Goal: Task Accomplishment & Management: Complete application form

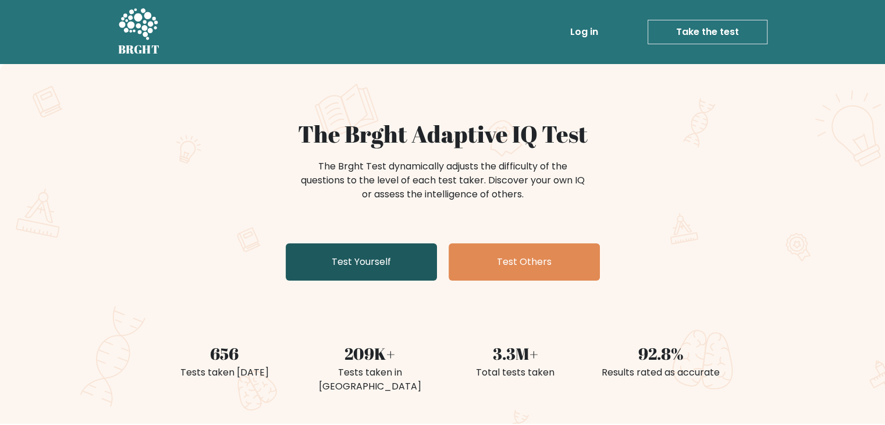
click at [372, 264] on link "Test Yourself" at bounding box center [361, 261] width 151 height 37
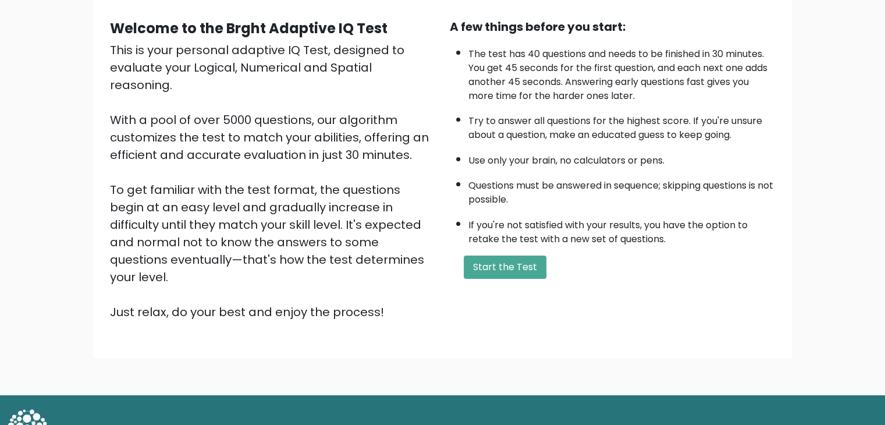
scroll to position [108, 0]
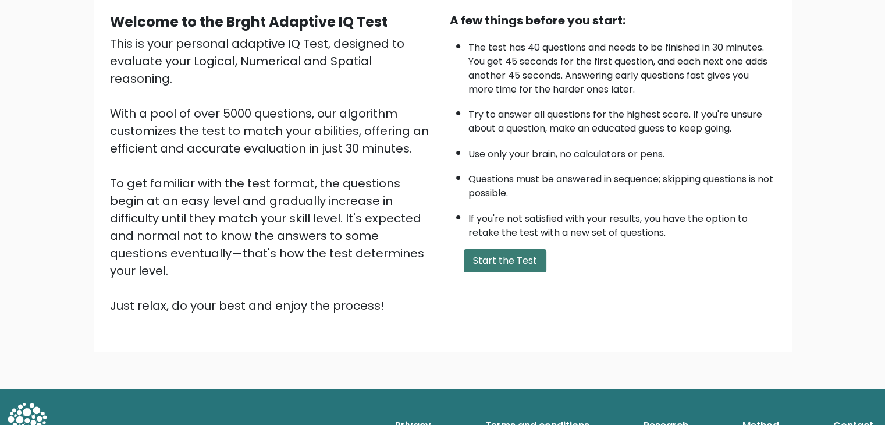
click at [518, 256] on button "Start the Test" at bounding box center [505, 260] width 83 height 23
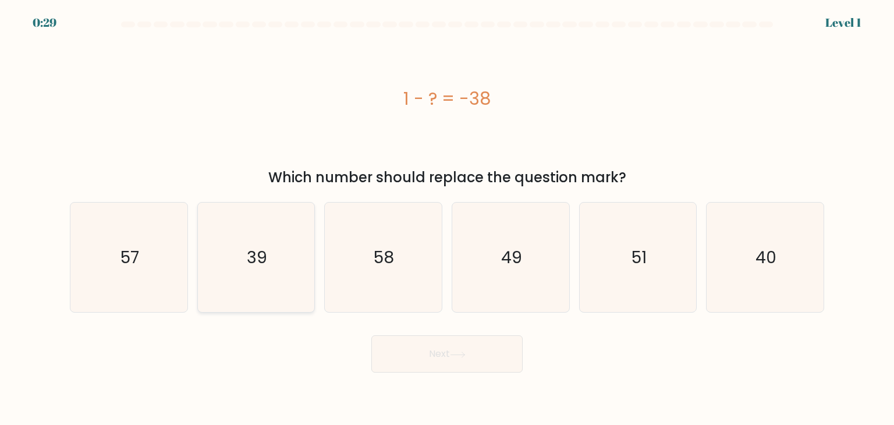
click at [247, 264] on icon "39" at bounding box center [255, 256] width 109 height 109
click at [447, 218] on input "b. 39" at bounding box center [447, 215] width 1 height 6
radio input "true"
click at [446, 348] on button "Next" at bounding box center [446, 353] width 151 height 37
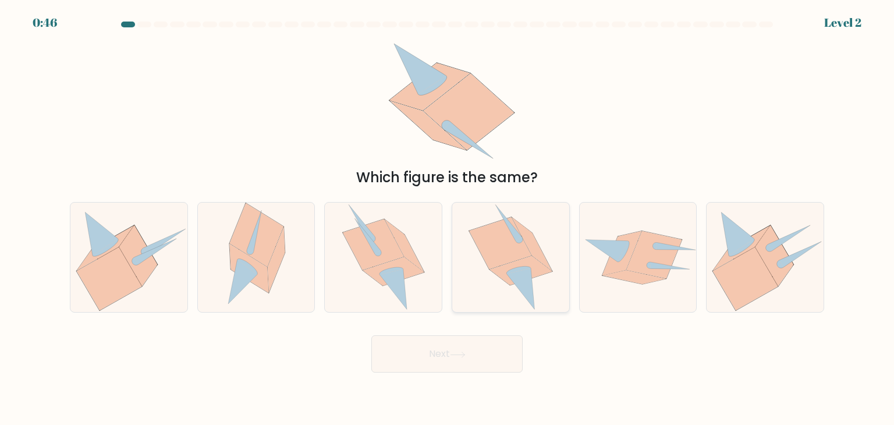
click at [507, 269] on icon at bounding box center [520, 270] width 63 height 29
click at [447, 218] on input "d." at bounding box center [447, 215] width 1 height 6
radio input "true"
click at [475, 370] on button "Next" at bounding box center [446, 353] width 151 height 37
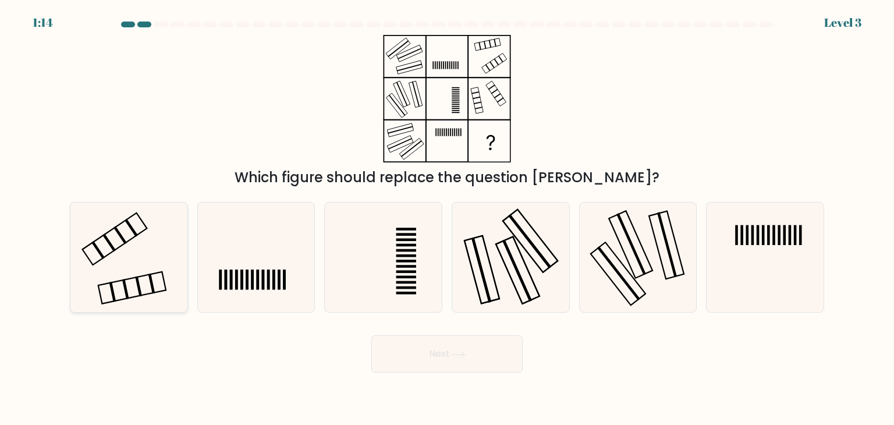
click at [115, 264] on icon at bounding box center [128, 256] width 109 height 109
click at [447, 218] on input "a." at bounding box center [447, 215] width 1 height 6
radio input "true"
click at [393, 354] on button "Next" at bounding box center [446, 353] width 151 height 37
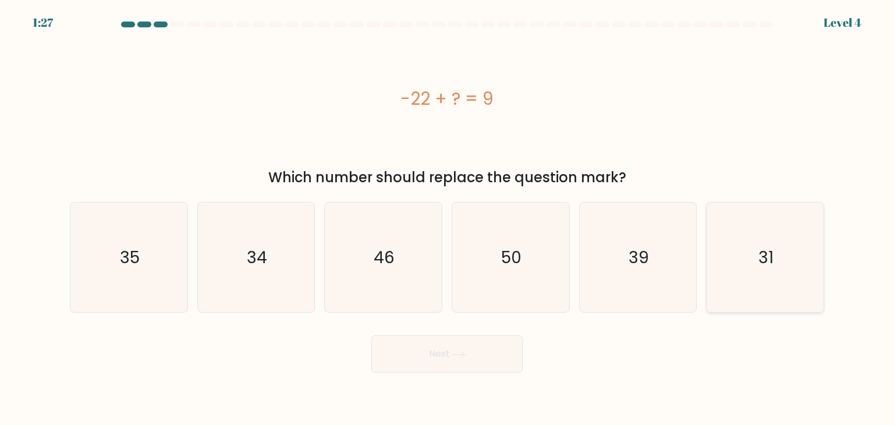
click at [751, 253] on icon "31" at bounding box center [764, 256] width 109 height 109
click at [447, 218] on input "f. 31" at bounding box center [447, 215] width 1 height 6
radio input "true"
click at [403, 348] on button "Next" at bounding box center [446, 353] width 151 height 37
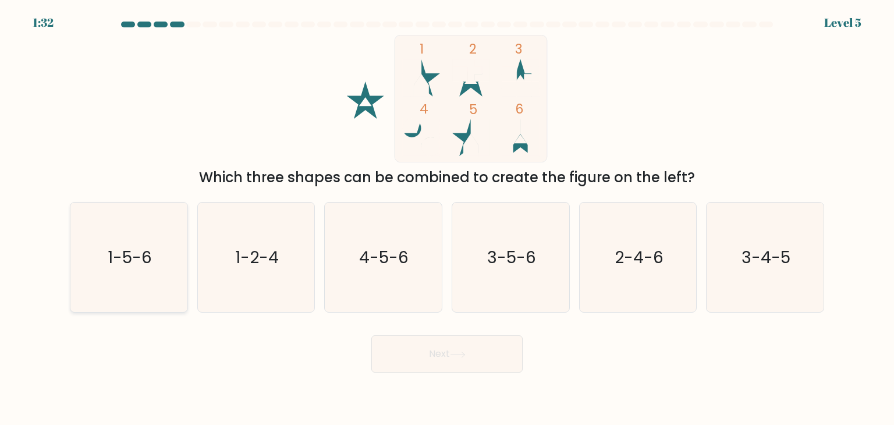
click at [131, 261] on text "1-5-6" at bounding box center [130, 256] width 44 height 23
click at [447, 218] on input "a. 1-5-6" at bounding box center [447, 215] width 1 height 6
radio input "true"
click at [448, 365] on button "Next" at bounding box center [446, 353] width 151 height 37
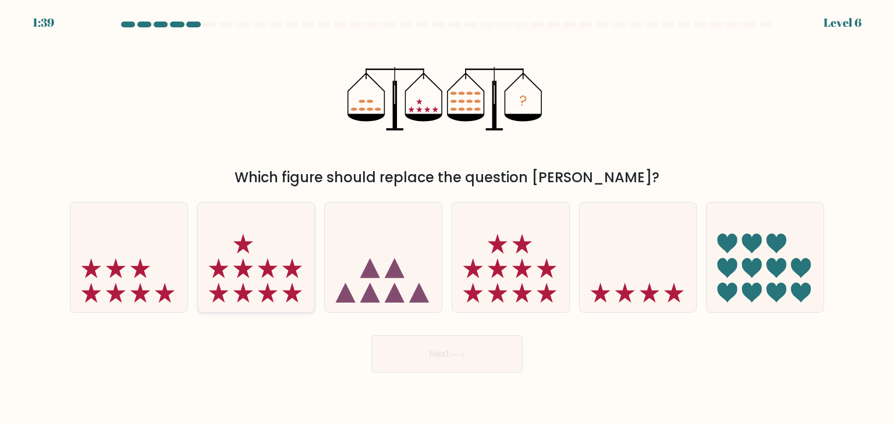
click at [262, 286] on icon at bounding box center [256, 257] width 117 height 97
click at [447, 218] on input "b." at bounding box center [447, 215] width 1 height 6
radio input "true"
click at [444, 348] on button "Next" at bounding box center [446, 353] width 151 height 37
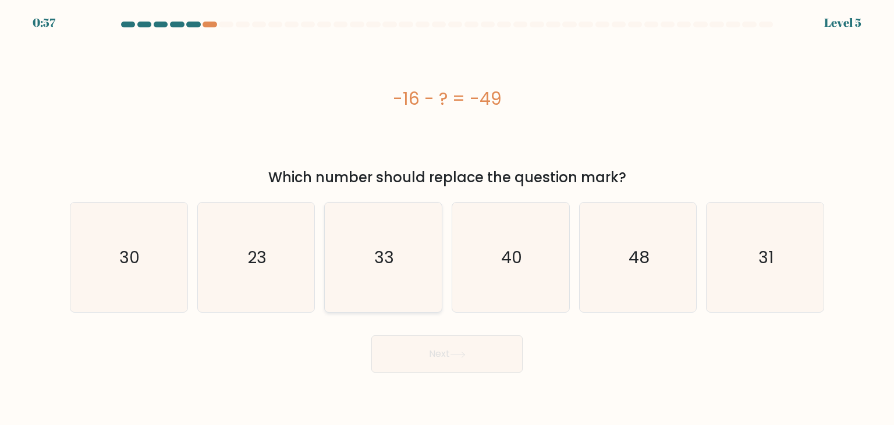
click at [386, 252] on text "33" at bounding box center [385, 256] width 20 height 23
click at [447, 218] on input "c. 33" at bounding box center [447, 215] width 1 height 6
radio input "true"
click at [473, 359] on button "Next" at bounding box center [446, 353] width 151 height 37
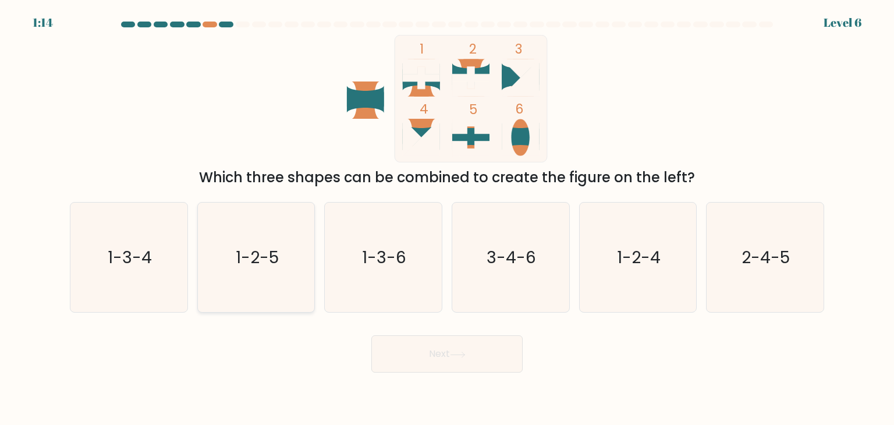
click at [264, 266] on text "1-2-5" at bounding box center [257, 256] width 43 height 23
click at [447, 218] on input "b. 1-2-5" at bounding box center [447, 215] width 1 height 6
radio input "true"
click at [474, 347] on button "Next" at bounding box center [446, 353] width 151 height 37
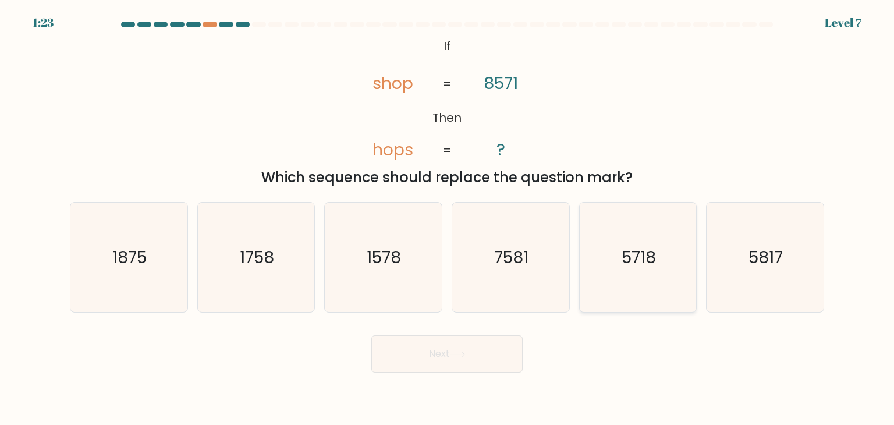
click at [644, 255] on text "5718" at bounding box center [638, 256] width 34 height 23
click at [447, 218] on input "e. 5718" at bounding box center [447, 215] width 1 height 6
radio input "true"
click at [411, 350] on button "Next" at bounding box center [446, 353] width 151 height 37
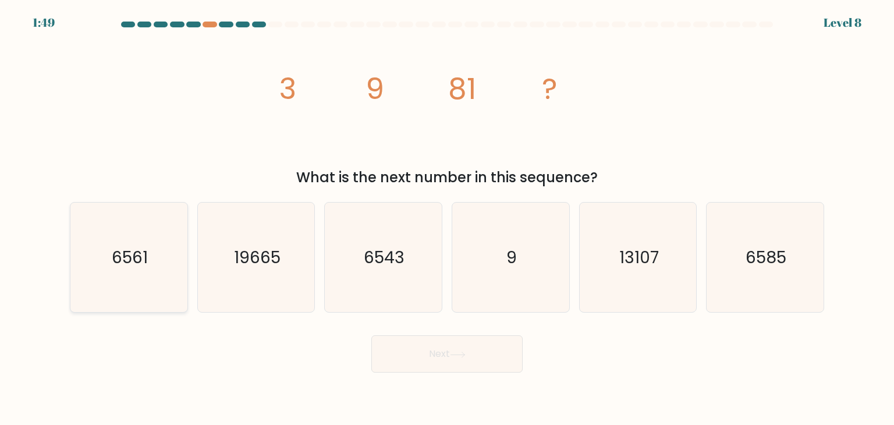
click at [127, 305] on icon "6561" at bounding box center [128, 256] width 109 height 109
click at [447, 218] on input "a. 6561" at bounding box center [447, 215] width 1 height 6
radio input "true"
click at [419, 361] on button "Next" at bounding box center [446, 353] width 151 height 37
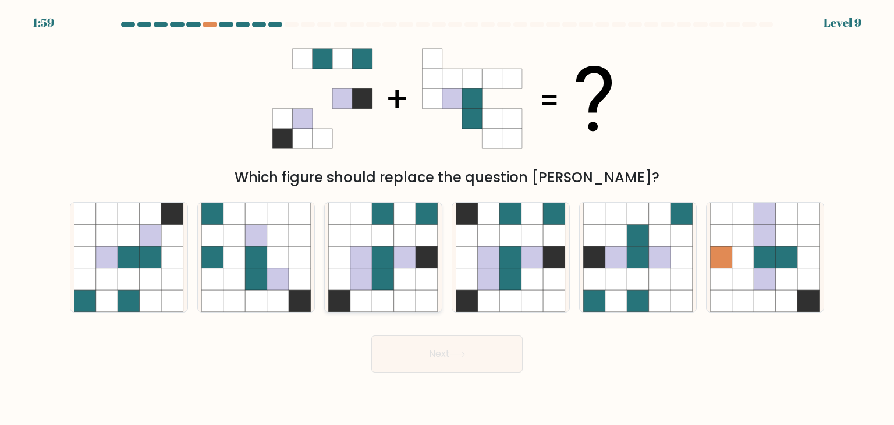
click at [389, 258] on icon at bounding box center [383, 257] width 22 height 22
click at [447, 218] on input "c." at bounding box center [447, 215] width 1 height 6
radio input "true"
click at [433, 359] on button "Next" at bounding box center [446, 353] width 151 height 37
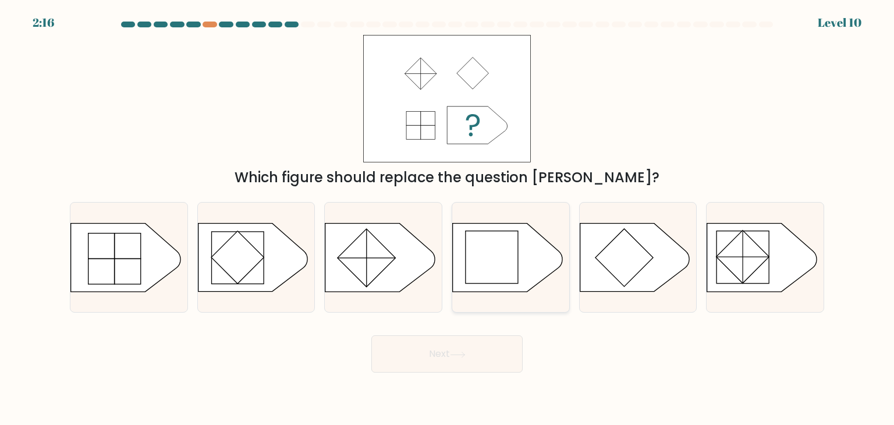
click at [495, 250] on rect at bounding box center [491, 257] width 52 height 52
click at [447, 218] on input "d." at bounding box center [447, 215] width 1 height 6
radio input "true"
click at [429, 360] on button "Next" at bounding box center [446, 353] width 151 height 37
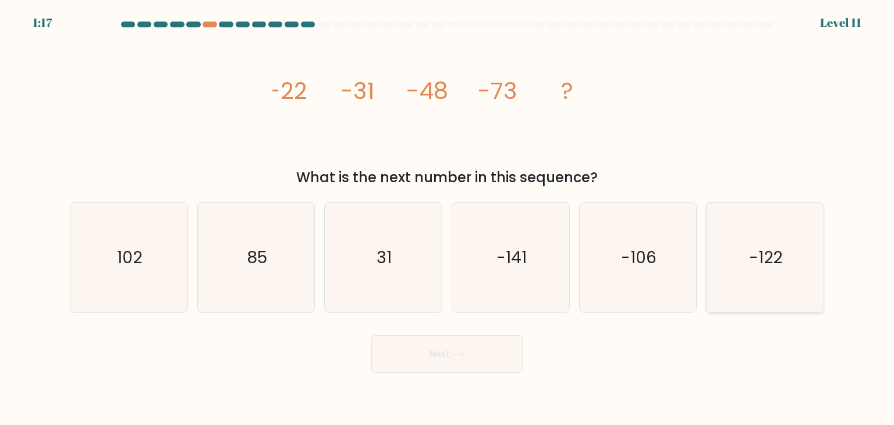
click at [800, 266] on icon "-122" at bounding box center [764, 256] width 109 height 109
click at [447, 218] on input "f. -122" at bounding box center [447, 215] width 1 height 6
radio input "true"
click at [453, 353] on icon at bounding box center [458, 354] width 16 height 6
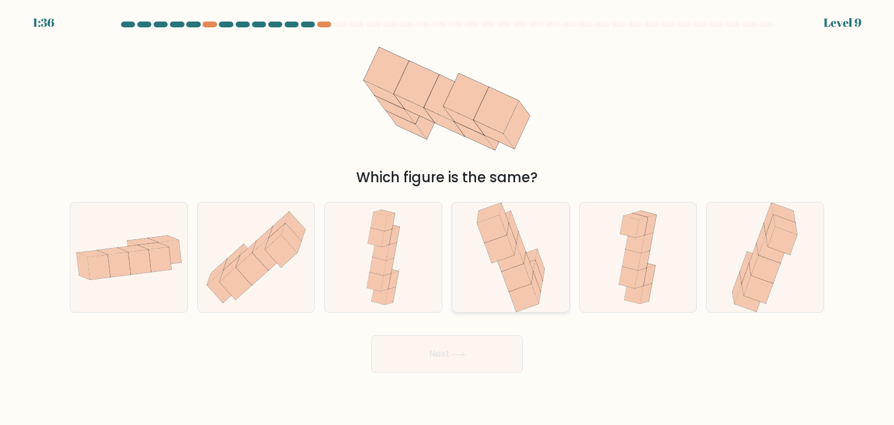
click at [517, 277] on icon at bounding box center [516, 278] width 30 height 28
click at [447, 218] on input "d." at bounding box center [447, 215] width 1 height 6
radio input "true"
click at [445, 352] on button "Next" at bounding box center [446, 353] width 151 height 37
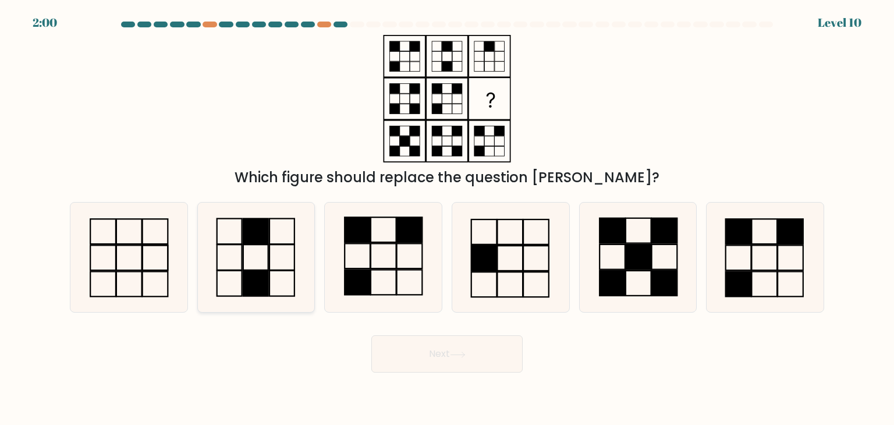
click at [283, 262] on icon at bounding box center [255, 256] width 109 height 109
click at [447, 218] on input "b." at bounding box center [447, 215] width 1 height 6
radio input "true"
click at [441, 369] on button "Next" at bounding box center [446, 353] width 151 height 37
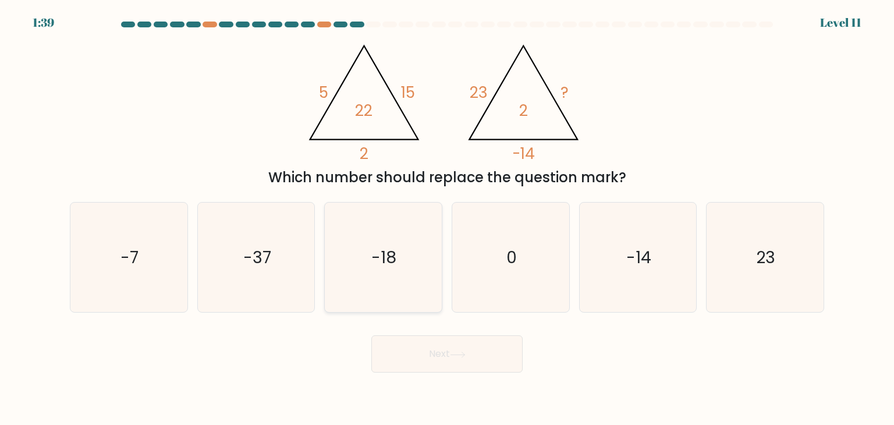
click at [386, 265] on text "-18" at bounding box center [384, 256] width 25 height 23
click at [447, 218] on input "c. -18" at bounding box center [447, 215] width 1 height 6
radio input "true"
click at [481, 354] on button "Next" at bounding box center [446, 353] width 151 height 37
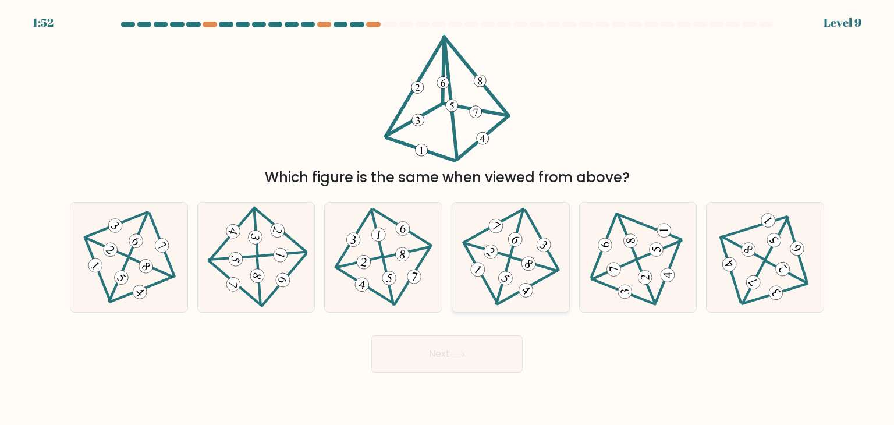
click at [486, 268] on icon at bounding box center [510, 257] width 89 height 88
click at [447, 218] on input "d." at bounding box center [447, 215] width 1 height 6
radio input "true"
click at [456, 373] on body "1:48 Level 9" at bounding box center [447, 212] width 894 height 425
click at [436, 351] on button "Next" at bounding box center [446, 353] width 151 height 37
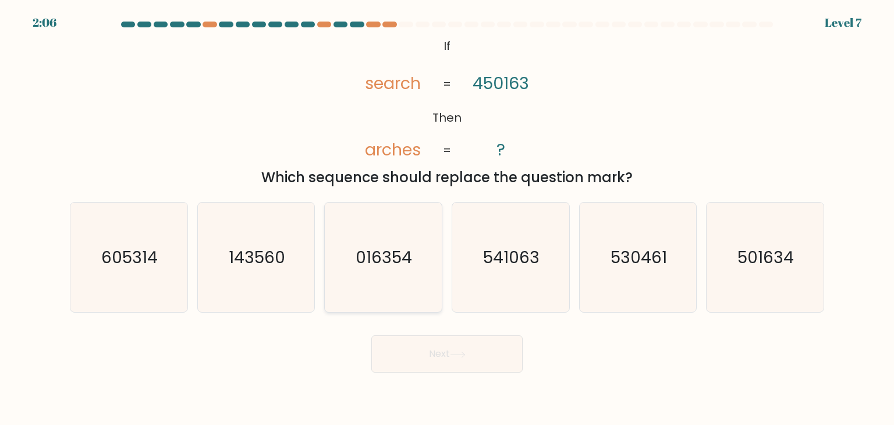
click at [393, 257] on text "016354" at bounding box center [384, 256] width 56 height 23
click at [447, 218] on input "c. 016354" at bounding box center [447, 215] width 1 height 6
radio input "true"
click at [478, 355] on button "Next" at bounding box center [446, 353] width 151 height 37
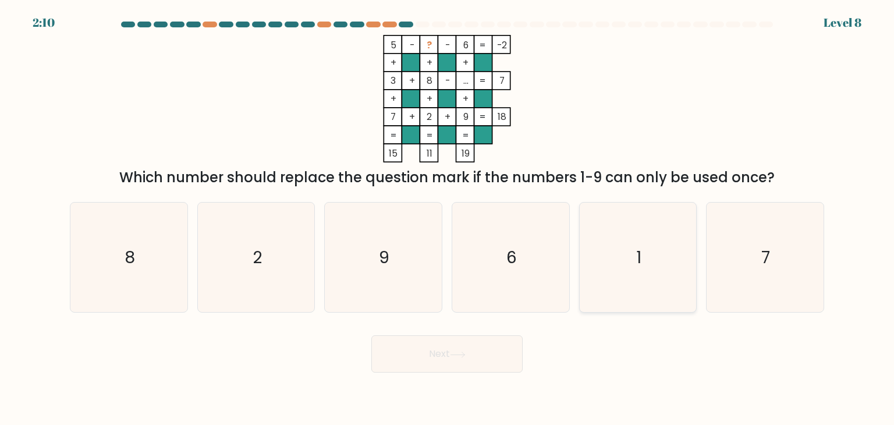
click at [648, 261] on icon "1" at bounding box center [637, 256] width 109 height 109
click at [447, 218] on input "e. 1" at bounding box center [447, 215] width 1 height 6
radio input "true"
click at [426, 343] on button "Next" at bounding box center [446, 353] width 151 height 37
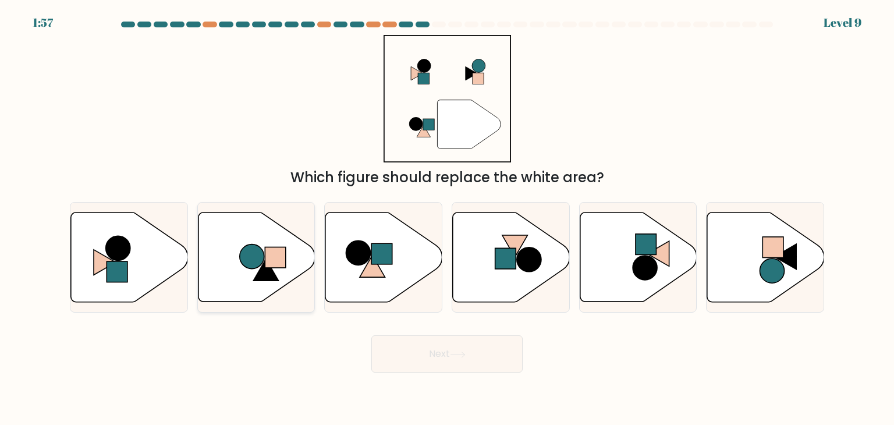
click at [258, 278] on icon at bounding box center [265, 270] width 25 height 22
click at [447, 218] on input "b." at bounding box center [447, 215] width 1 height 6
radio input "true"
click at [421, 342] on button "Next" at bounding box center [446, 353] width 151 height 37
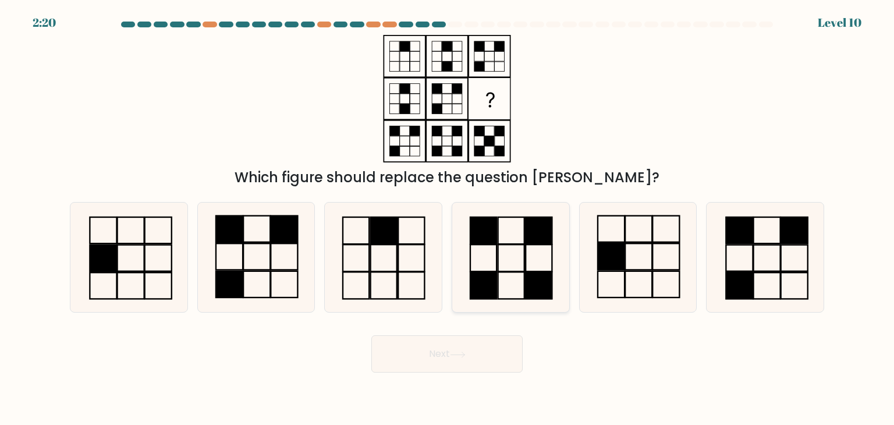
click at [512, 257] on icon at bounding box center [509, 256] width 109 height 109
click at [447, 218] on input "d." at bounding box center [447, 215] width 1 height 6
radio input "true"
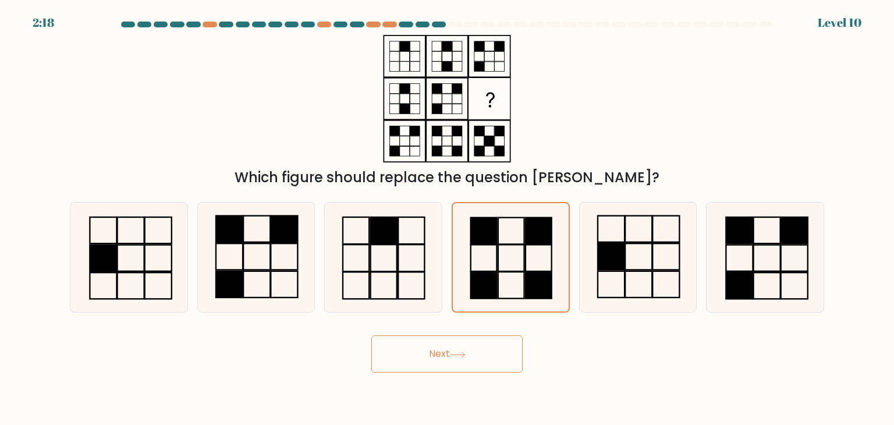
click at [481, 356] on button "Next" at bounding box center [446, 353] width 151 height 37
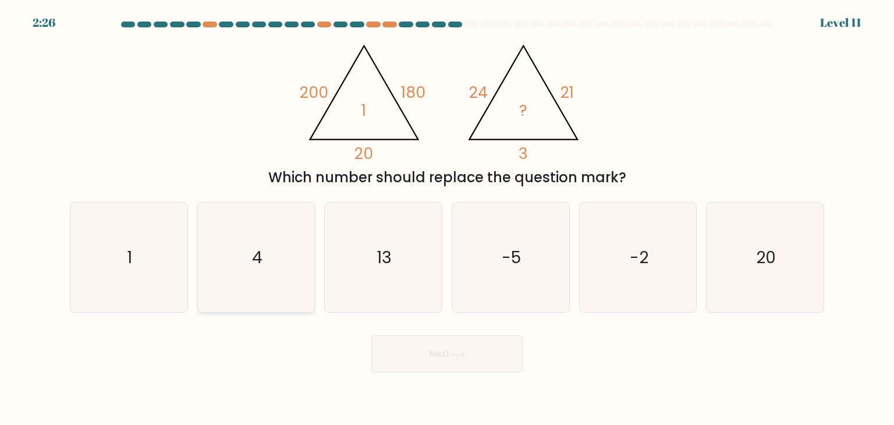
click at [247, 258] on icon "4" at bounding box center [255, 256] width 109 height 109
click at [447, 218] on input "b. 4" at bounding box center [447, 215] width 1 height 6
radio input "true"
click at [479, 345] on button "Next" at bounding box center [446, 353] width 151 height 37
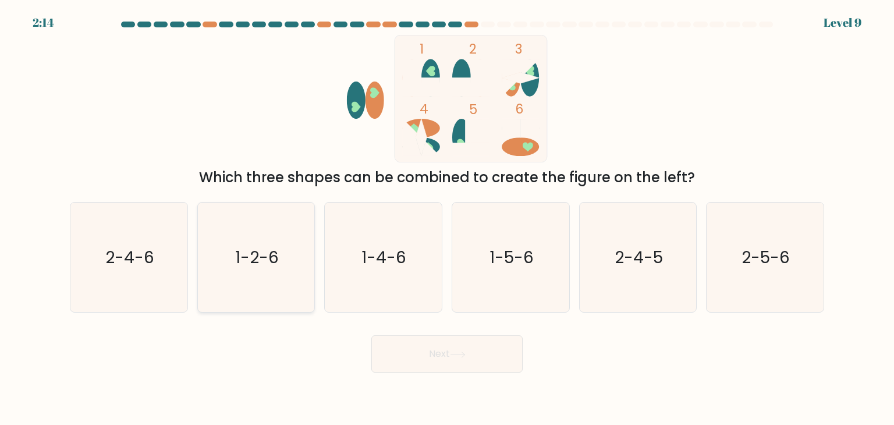
click at [270, 275] on icon "1-2-6" at bounding box center [255, 256] width 109 height 109
click at [447, 218] on input "b. 1-2-6" at bounding box center [447, 215] width 1 height 6
radio input "true"
click at [474, 365] on button "Next" at bounding box center [446, 353] width 151 height 37
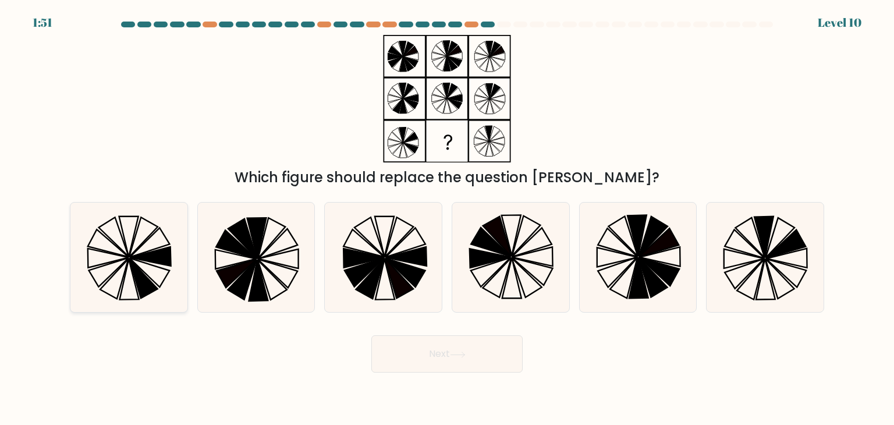
click at [155, 251] on icon at bounding box center [150, 256] width 41 height 19
click at [447, 218] on input "a." at bounding box center [447, 215] width 1 height 6
radio input "true"
click at [460, 362] on button "Next" at bounding box center [446, 353] width 151 height 37
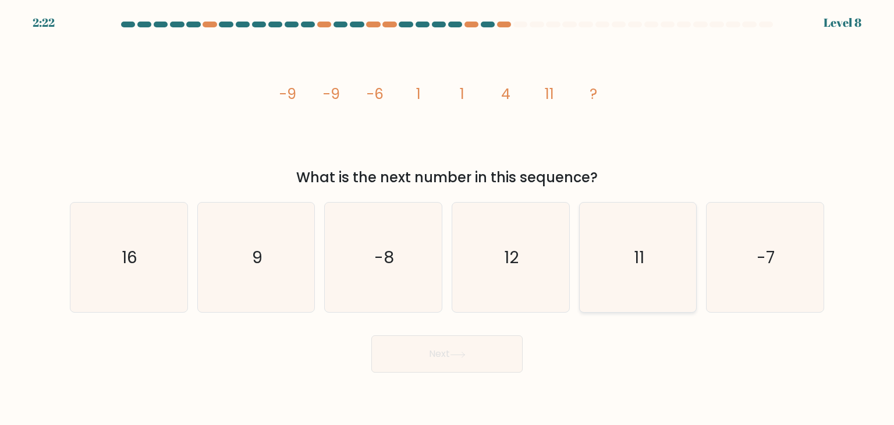
click at [640, 263] on text "11" at bounding box center [638, 256] width 10 height 23
click at [447, 218] on input "e. 11" at bounding box center [447, 215] width 1 height 6
radio input "true"
click at [454, 356] on icon at bounding box center [458, 354] width 16 height 6
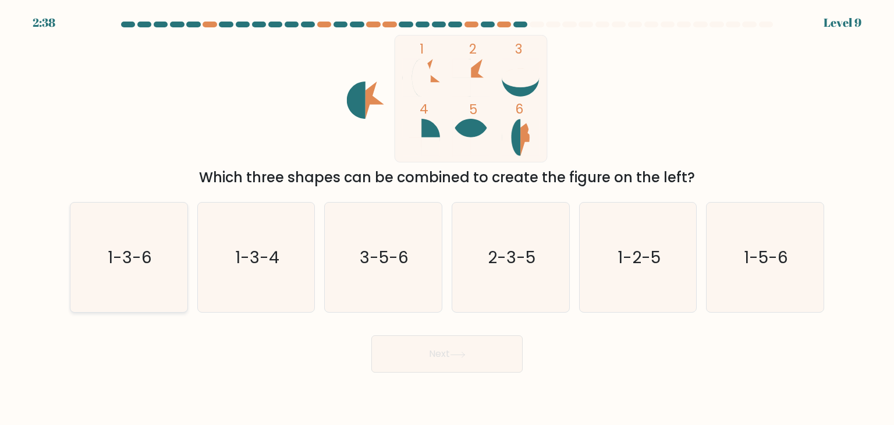
click at [112, 270] on icon "1-3-6" at bounding box center [128, 256] width 109 height 109
click at [447, 218] on input "a. 1-3-6" at bounding box center [447, 215] width 1 height 6
radio input "true"
click at [493, 349] on button "Next" at bounding box center [446, 353] width 151 height 37
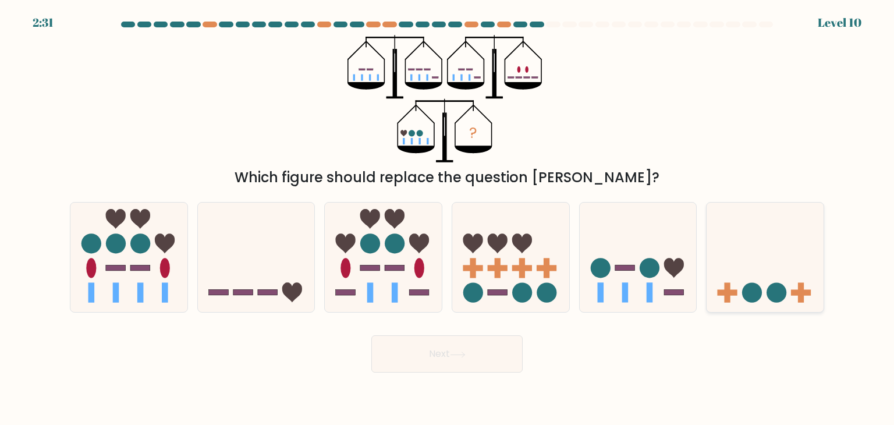
click at [771, 282] on icon at bounding box center [764, 257] width 117 height 97
click at [447, 218] on input "f." at bounding box center [447, 215] width 1 height 6
radio input "true"
click at [424, 354] on button "Next" at bounding box center [446, 353] width 151 height 37
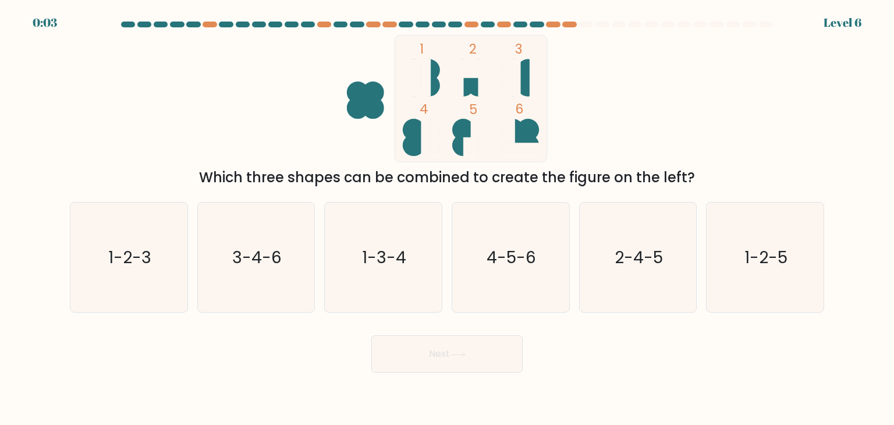
click at [465, 123] on ellipse at bounding box center [463, 130] width 22 height 22
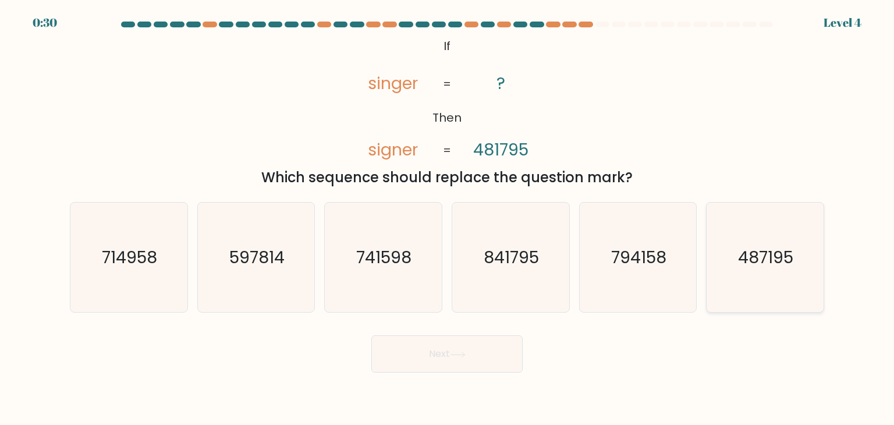
click at [769, 283] on icon "487195" at bounding box center [764, 256] width 109 height 109
click at [447, 218] on input "f. 487195" at bounding box center [447, 215] width 1 height 6
radio input "true"
click at [464, 357] on icon at bounding box center [457, 353] width 14 height 5
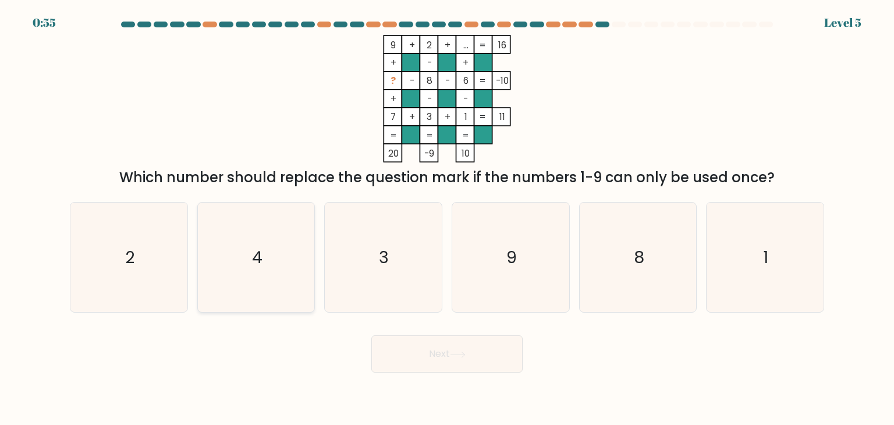
click at [253, 267] on text "4" at bounding box center [257, 256] width 10 height 23
click at [447, 218] on input "b. 4" at bounding box center [447, 215] width 1 height 6
radio input "true"
click at [444, 338] on button "Next" at bounding box center [446, 353] width 151 height 37
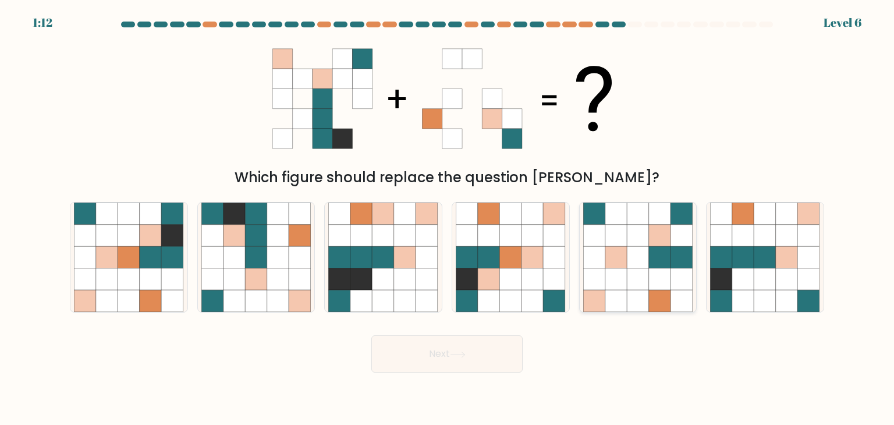
click at [660, 286] on icon at bounding box center [660, 279] width 22 height 22
click at [447, 218] on input "e." at bounding box center [447, 215] width 1 height 6
radio input "true"
click at [469, 354] on button "Next" at bounding box center [446, 353] width 151 height 37
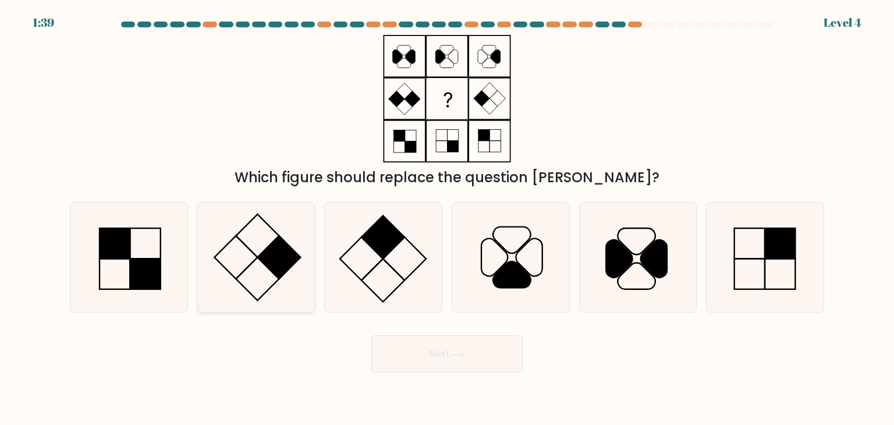
click at [259, 243] on icon at bounding box center [255, 256] width 109 height 109
click at [447, 218] on input "b." at bounding box center [447, 215] width 1 height 6
radio input "true"
click at [458, 370] on button "Next" at bounding box center [446, 353] width 151 height 37
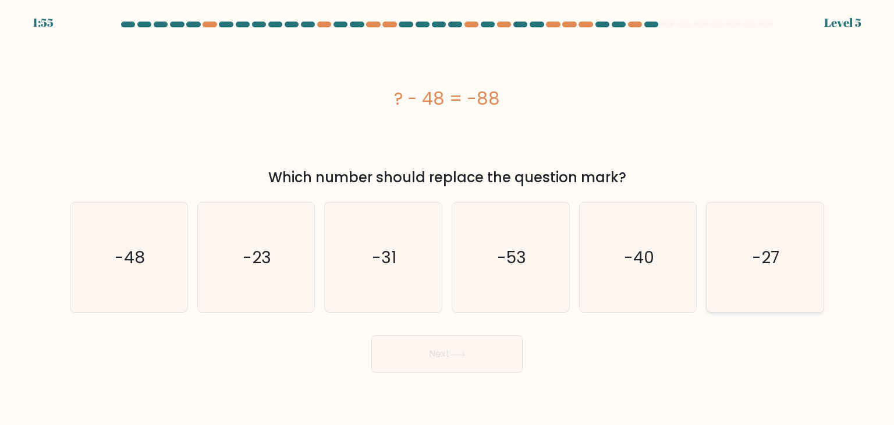
click at [739, 271] on icon "-27" at bounding box center [764, 256] width 109 height 109
click at [447, 218] on input "f. -27" at bounding box center [447, 215] width 1 height 6
radio input "true"
click at [633, 275] on icon "-40" at bounding box center [637, 256] width 109 height 109
click at [447, 218] on input "e. -40" at bounding box center [447, 215] width 1 height 6
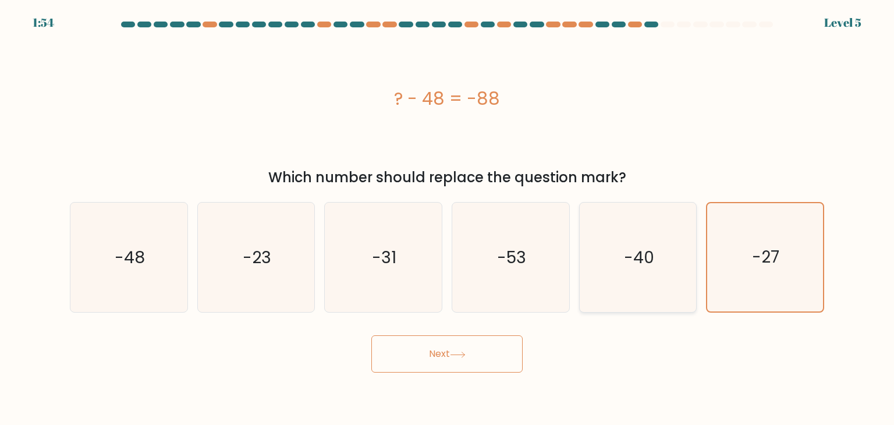
radio input "true"
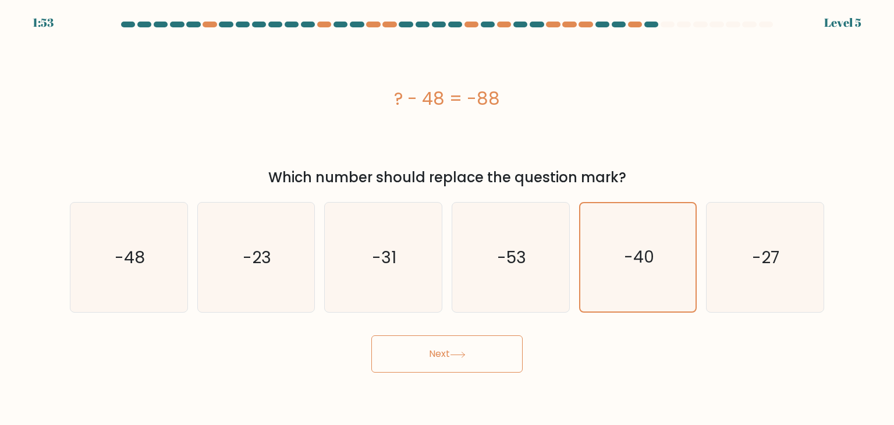
click at [407, 358] on button "Next" at bounding box center [446, 353] width 151 height 37
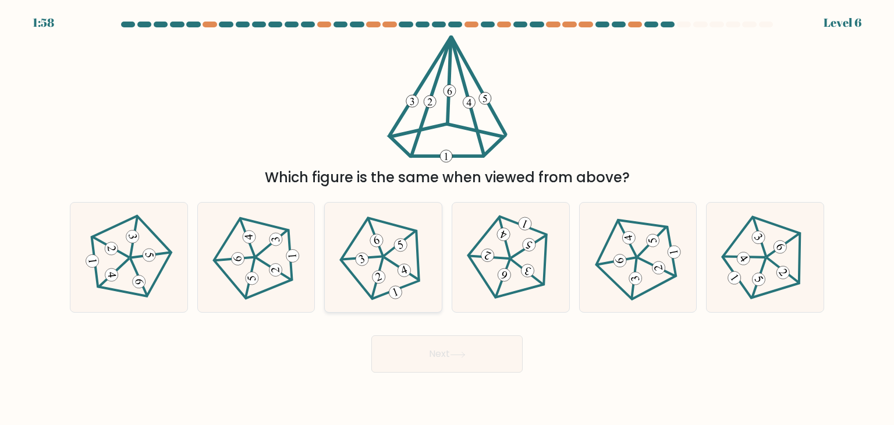
click at [379, 283] on icon at bounding box center [383, 257] width 88 height 88
click at [447, 218] on input "c." at bounding box center [447, 215] width 1 height 6
radio input "true"
click at [438, 337] on button "Next" at bounding box center [446, 353] width 151 height 37
click at [430, 364] on button "Next" at bounding box center [446, 353] width 151 height 37
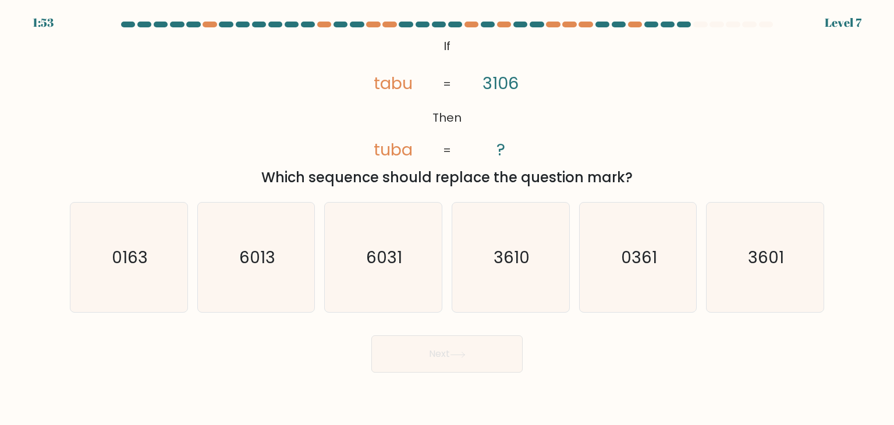
click at [444, 352] on button "Next" at bounding box center [446, 353] width 151 height 37
click at [603, 124] on div "@import url('https://fonts.googleapis.com/css?family=Abril+Fatface:400,100,100i…" at bounding box center [447, 111] width 768 height 153
click at [792, 277] on icon "3601" at bounding box center [764, 256] width 109 height 109
click at [447, 218] on input "f. 3601" at bounding box center [447, 215] width 1 height 6
radio input "true"
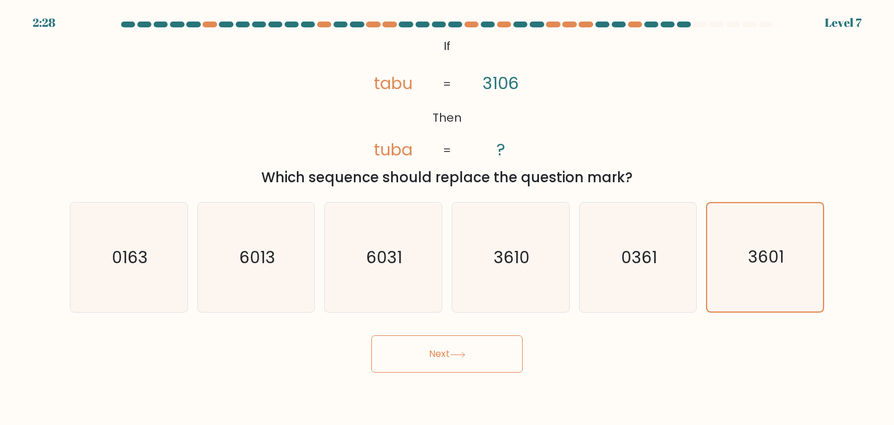
click at [410, 357] on button "Next" at bounding box center [446, 353] width 151 height 37
click at [428, 350] on button "Next" at bounding box center [446, 353] width 151 height 37
click at [481, 355] on button "Next" at bounding box center [446, 353] width 151 height 37
click at [763, 270] on icon "3601" at bounding box center [764, 257] width 108 height 108
click at [447, 218] on input "f. 3601" at bounding box center [447, 215] width 1 height 6
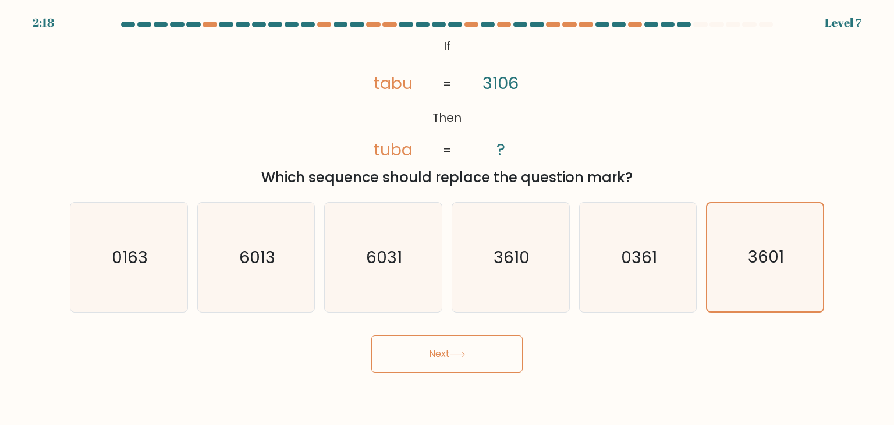
click at [423, 358] on button "Next" at bounding box center [446, 353] width 151 height 37
click at [453, 361] on button "Next" at bounding box center [446, 353] width 151 height 37
click at [686, 345] on div "Next" at bounding box center [447, 349] width 768 height 46
click at [435, 368] on button "Next" at bounding box center [446, 353] width 151 height 37
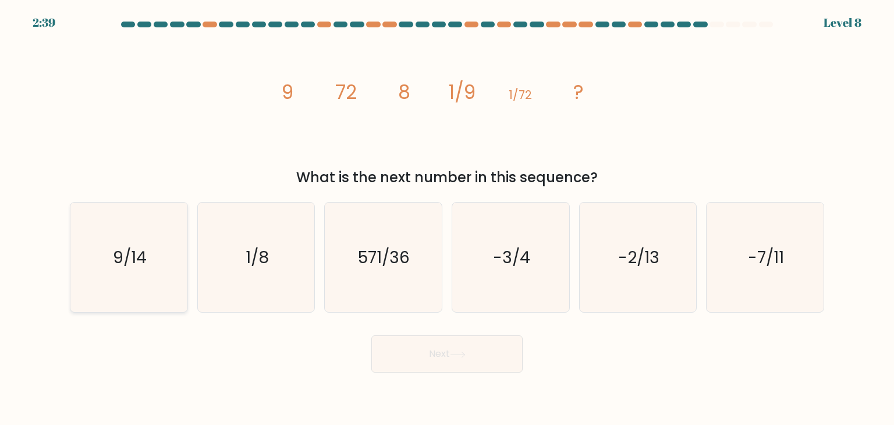
click at [111, 249] on icon "9/14" at bounding box center [128, 256] width 109 height 109
click at [447, 218] on input "a. 9/14" at bounding box center [447, 215] width 1 height 6
radio input "true"
click at [434, 363] on button "Next" at bounding box center [446, 353] width 151 height 37
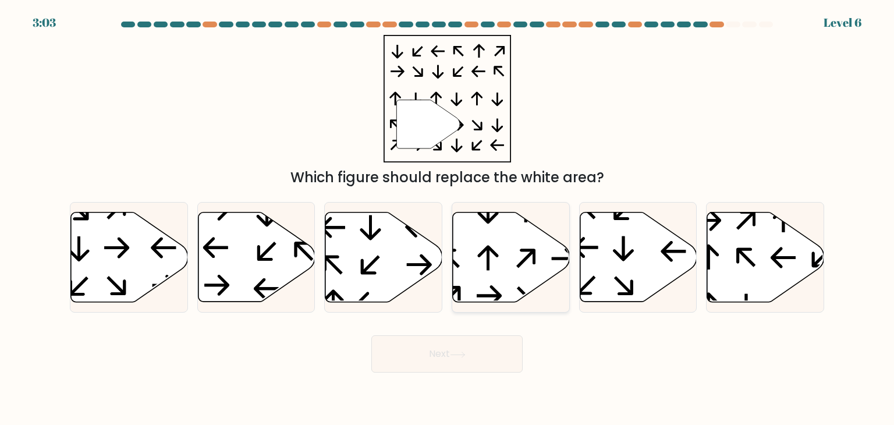
click at [491, 280] on icon at bounding box center [511, 257] width 117 height 90
click at [447, 218] on input "d." at bounding box center [447, 215] width 1 height 6
radio input "true"
click at [426, 354] on button "Next" at bounding box center [446, 353] width 151 height 37
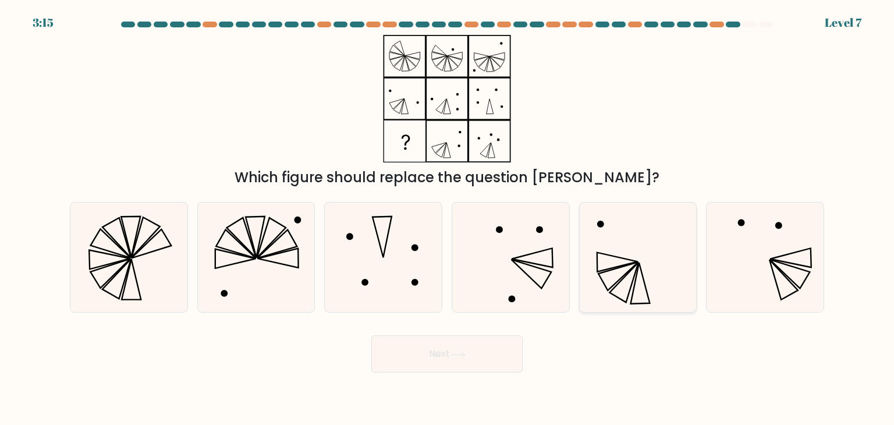
click at [633, 277] on icon at bounding box center [623, 282] width 29 height 40
click at [447, 218] on input "e." at bounding box center [447, 215] width 1 height 6
radio input "true"
click at [456, 359] on button "Next" at bounding box center [446, 353] width 151 height 37
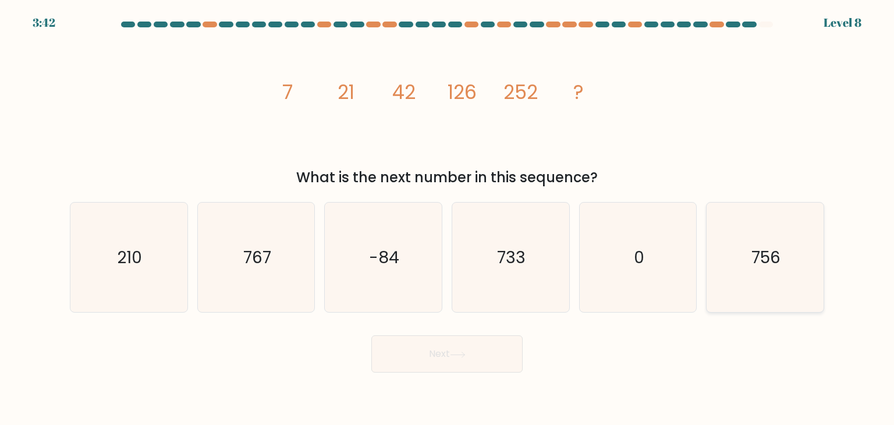
click at [790, 288] on icon "756" at bounding box center [764, 256] width 109 height 109
click at [447, 218] on input "f. 756" at bounding box center [447, 215] width 1 height 6
radio input "true"
click at [476, 361] on button "Next" at bounding box center [446, 353] width 151 height 37
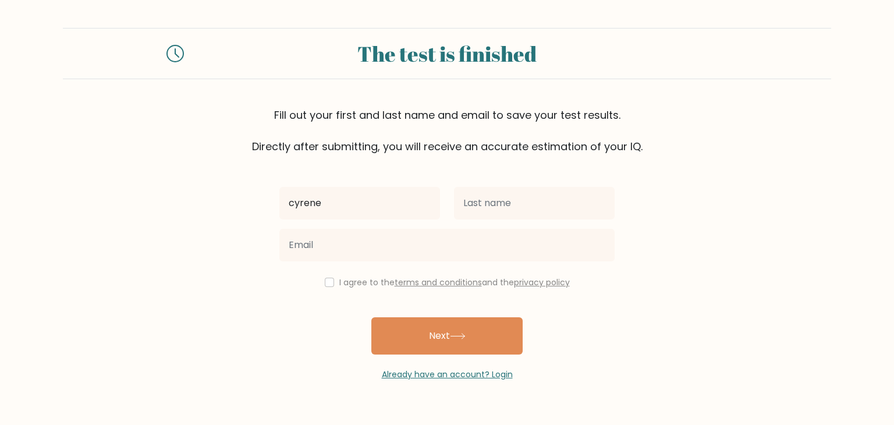
type input "cyrene"
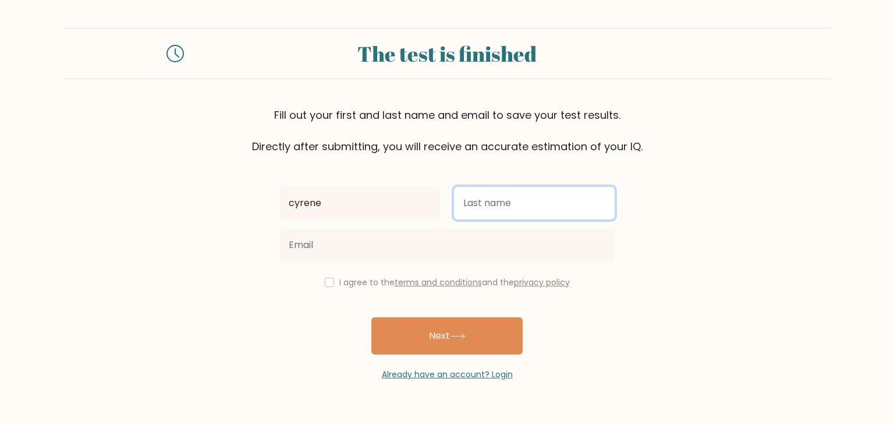
click at [520, 206] on input "text" at bounding box center [534, 203] width 161 height 33
type input "sicuya"
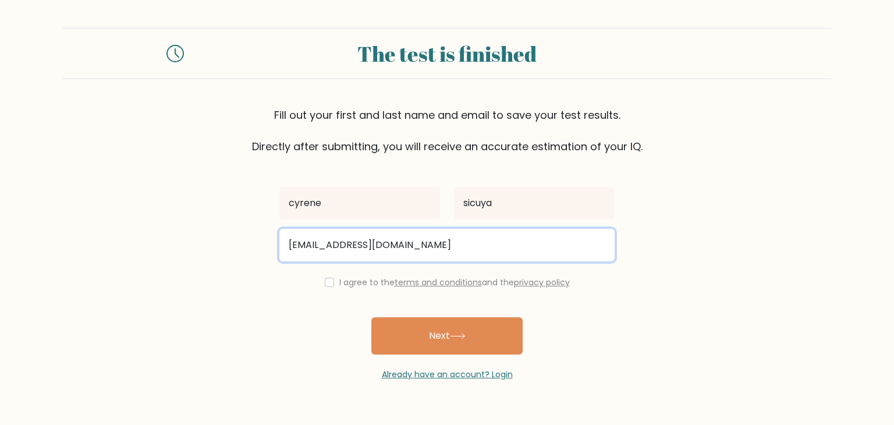
type input "[EMAIL_ADDRESS][DOMAIN_NAME]"
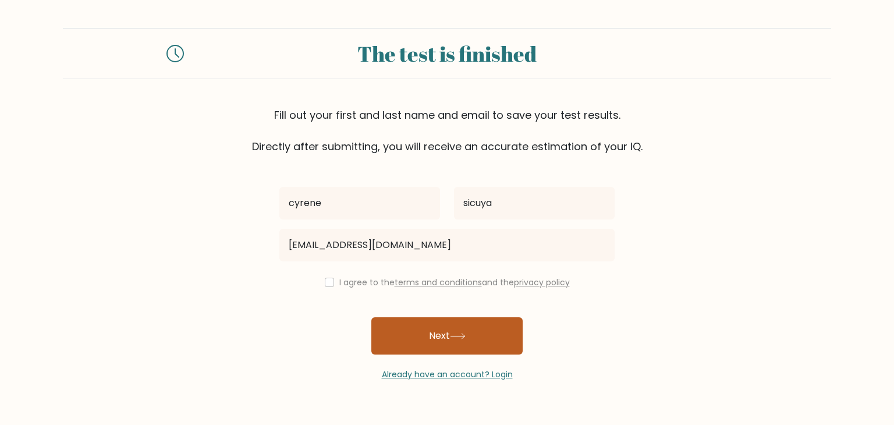
click at [450, 343] on button "Next" at bounding box center [446, 335] width 151 height 37
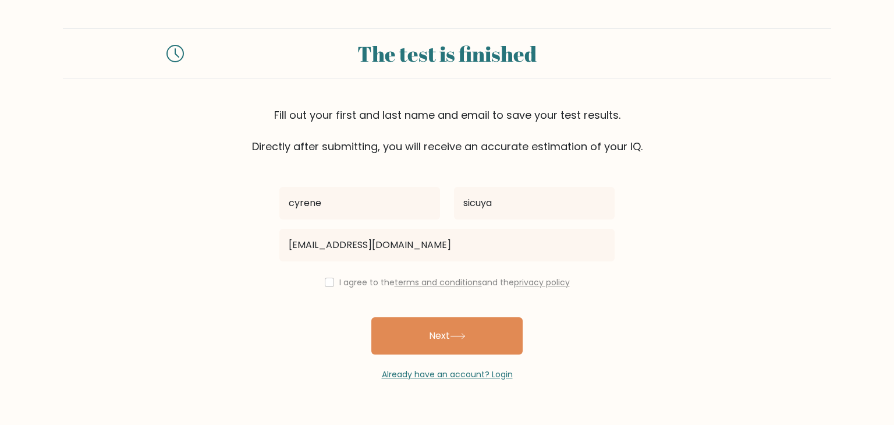
click at [339, 282] on label "I agree to the terms and conditions and the privacy policy" at bounding box center [454, 282] width 230 height 12
click at [329, 282] on input "checkbox" at bounding box center [329, 281] width 9 height 9
checkbox input "true"
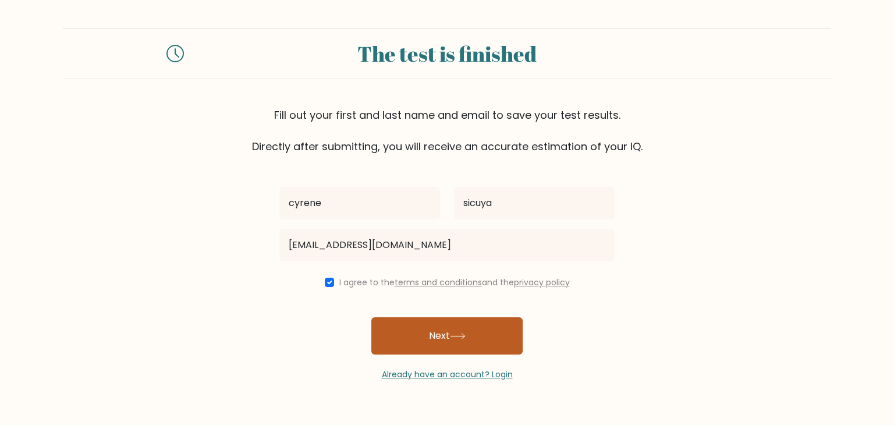
click at [427, 340] on button "Next" at bounding box center [446, 335] width 151 height 37
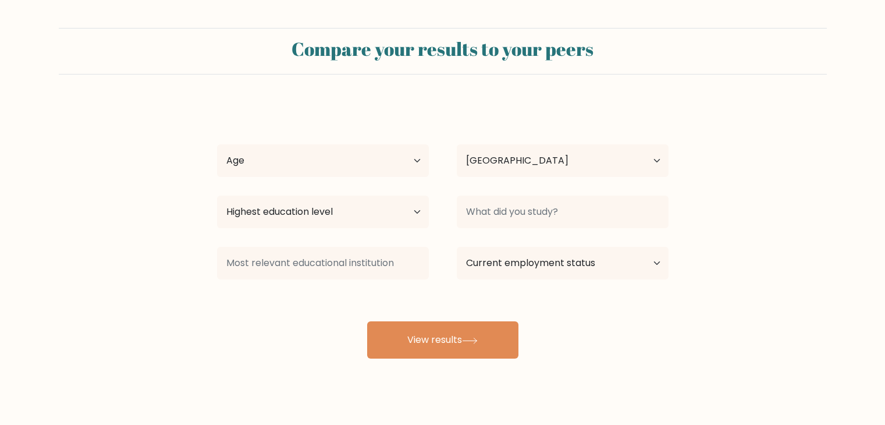
select select "PH"
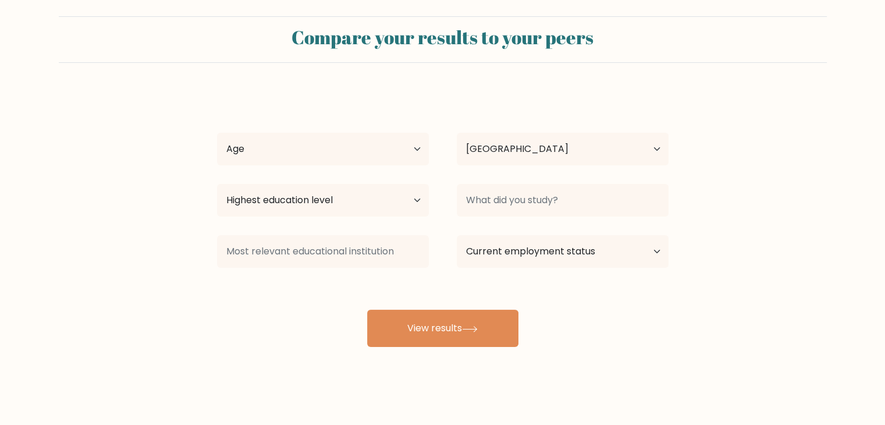
scroll to position [16, 0]
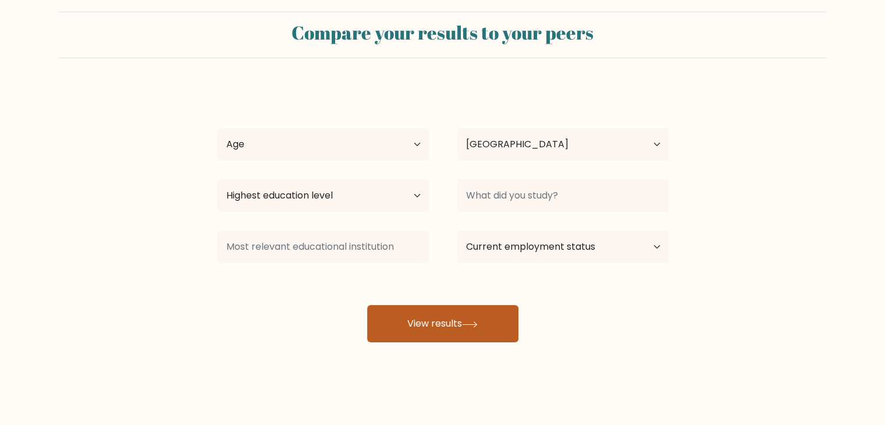
click at [463, 324] on button "View results" at bounding box center [442, 323] width 151 height 37
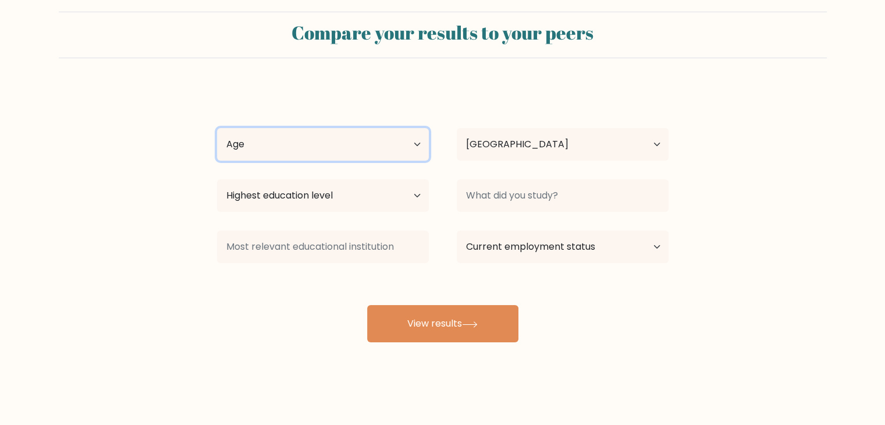
click at [417, 138] on select "Age Under [DEMOGRAPHIC_DATA] [DEMOGRAPHIC_DATA] [DEMOGRAPHIC_DATA] [DEMOGRAPHIC…" at bounding box center [323, 144] width 212 height 33
select select "35_44"
click at [217, 128] on select "Age Under [DEMOGRAPHIC_DATA] [DEMOGRAPHIC_DATA] [DEMOGRAPHIC_DATA] [DEMOGRAPHIC…" at bounding box center [323, 144] width 212 height 33
click at [407, 173] on div "[PERSON_NAME] Age Under [DEMOGRAPHIC_DATA] [DEMOGRAPHIC_DATA] [DEMOGRAPHIC_DATA…" at bounding box center [442, 214] width 465 height 256
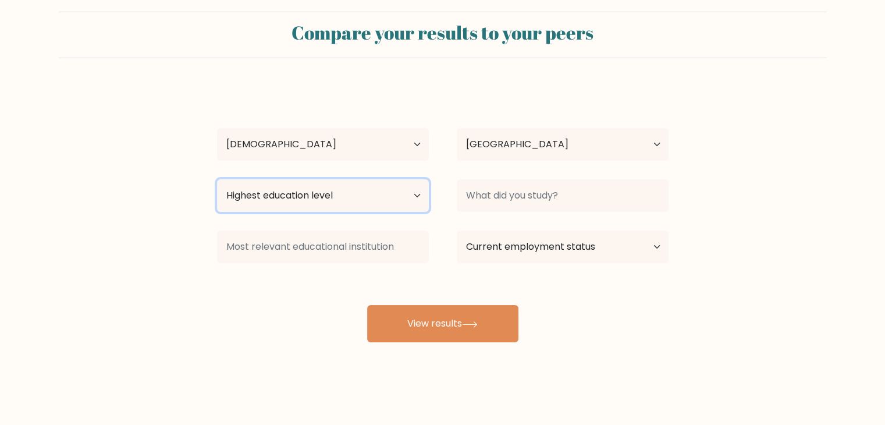
click at [408, 201] on select "Highest education level No schooling Primary Lower Secondary Upper Secondary Oc…" at bounding box center [323, 195] width 212 height 33
select select "bachelors_degree"
click at [217, 179] on select "Highest education level No schooling Primary Lower Secondary Upper Secondary Oc…" at bounding box center [323, 195] width 212 height 33
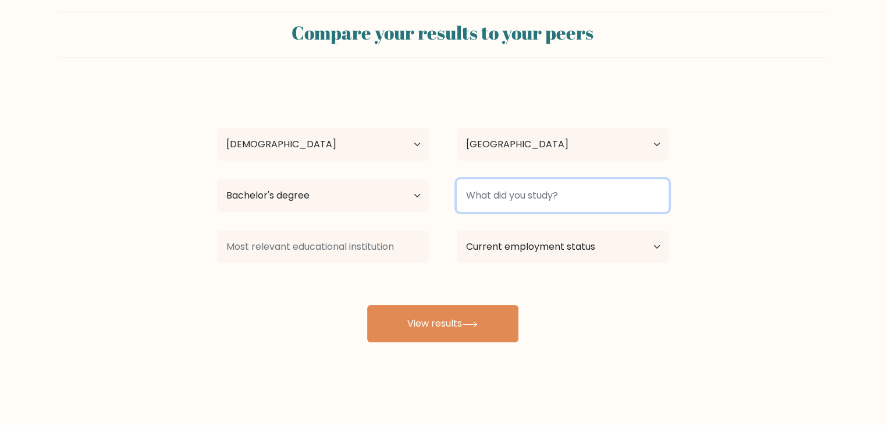
click at [501, 196] on input at bounding box center [563, 195] width 212 height 33
type input "b"
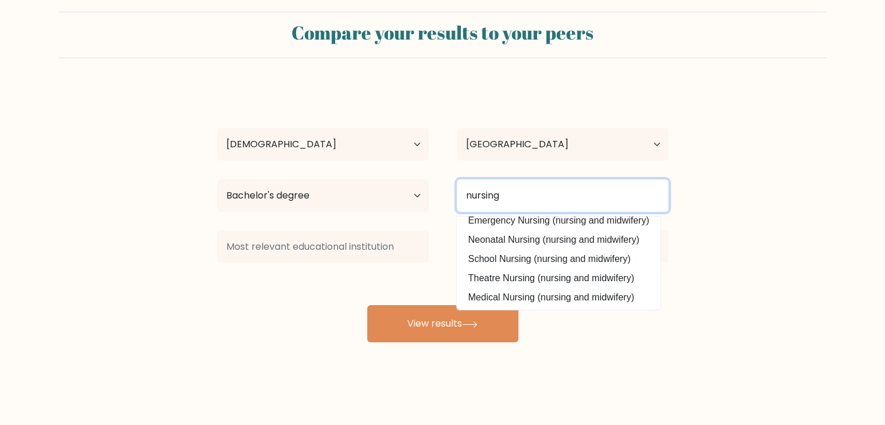
scroll to position [105, 0]
type input "nursing"
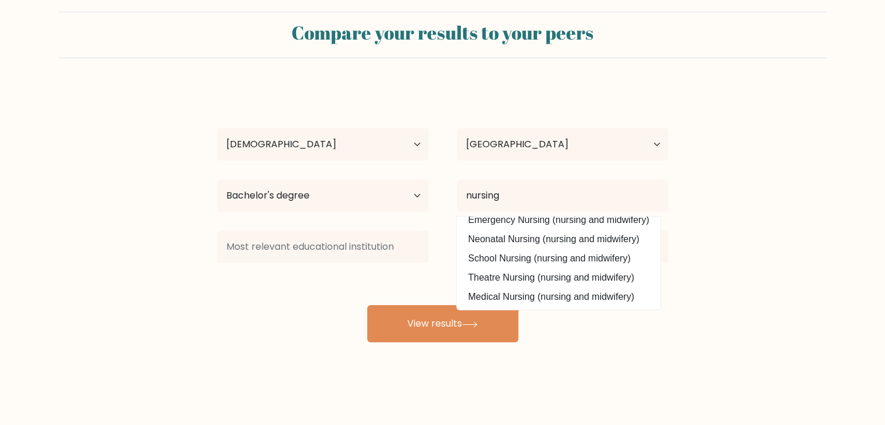
click at [724, 231] on form "Compare your results to your peers cyrene sicuya Age Under 18 years old 18-24 y…" at bounding box center [442, 177] width 885 height 330
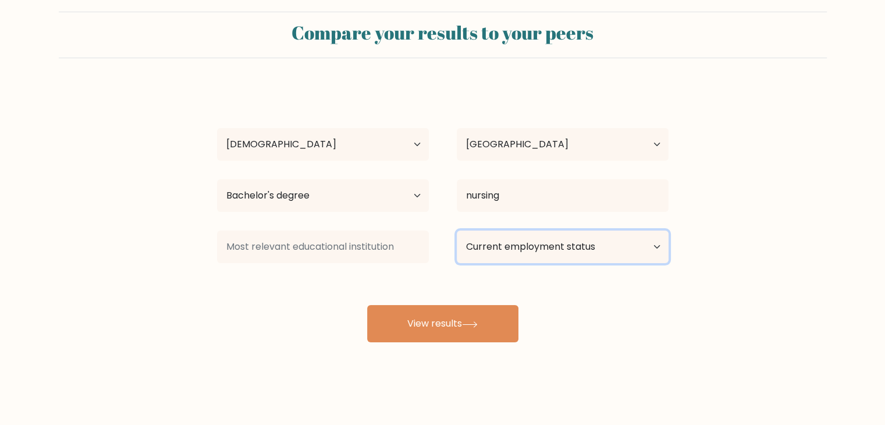
click at [514, 245] on select "Current employment status Employed Student Retired Other / prefer not to answer" at bounding box center [563, 246] width 212 height 33
select select "other"
click at [457, 230] on select "Current employment status Employed Student Retired Other / prefer not to answer" at bounding box center [563, 246] width 212 height 33
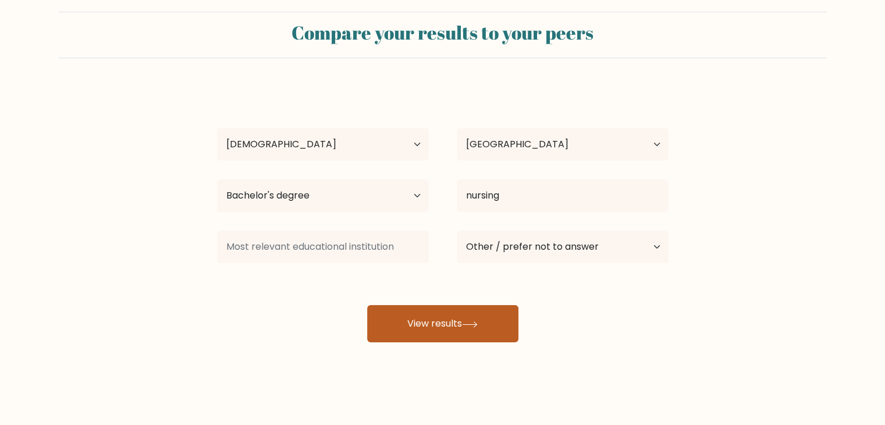
click at [456, 324] on button "View results" at bounding box center [442, 323] width 151 height 37
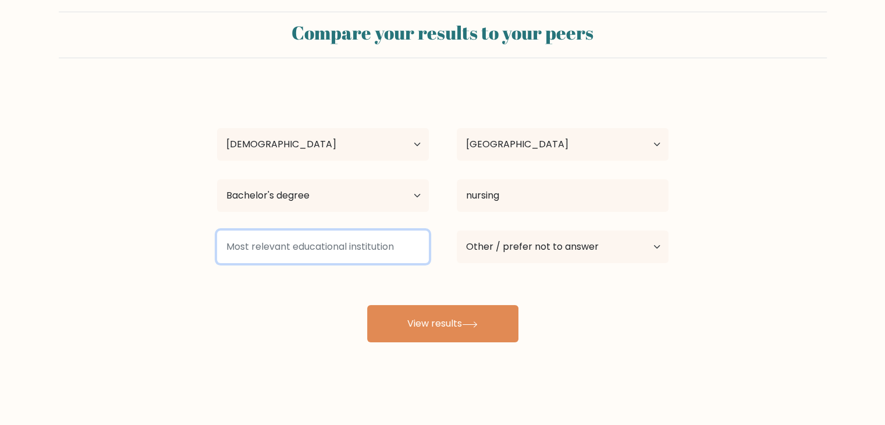
click at [239, 249] on input at bounding box center [323, 246] width 212 height 33
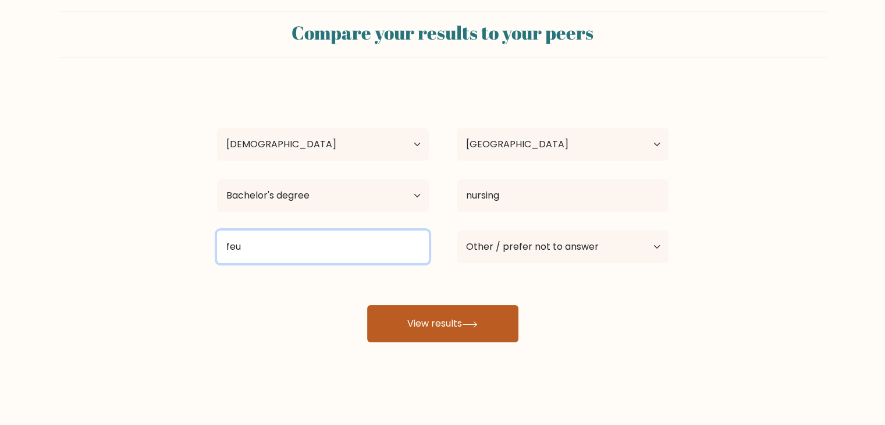
type input "feu"
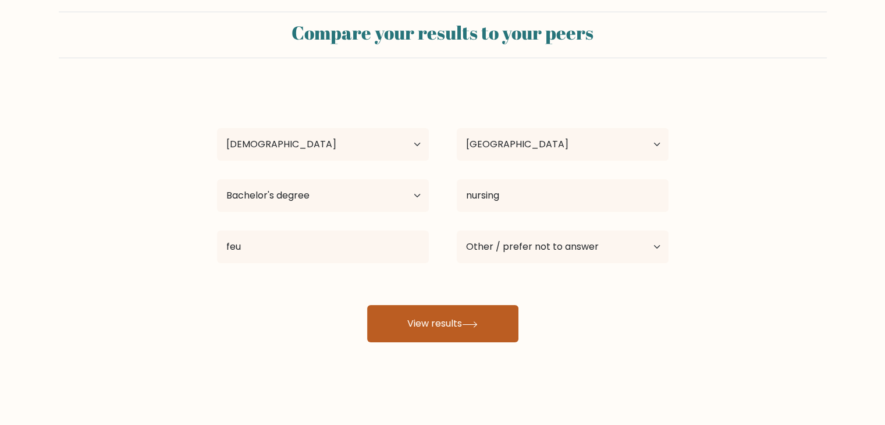
click at [451, 331] on button "View results" at bounding box center [442, 323] width 151 height 37
